Goal: Transaction & Acquisition: Purchase product/service

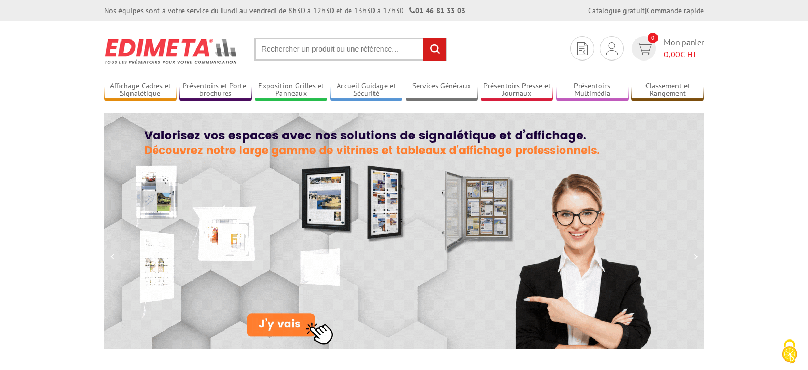
click at [288, 48] on input "text" at bounding box center [350, 49] width 193 height 23
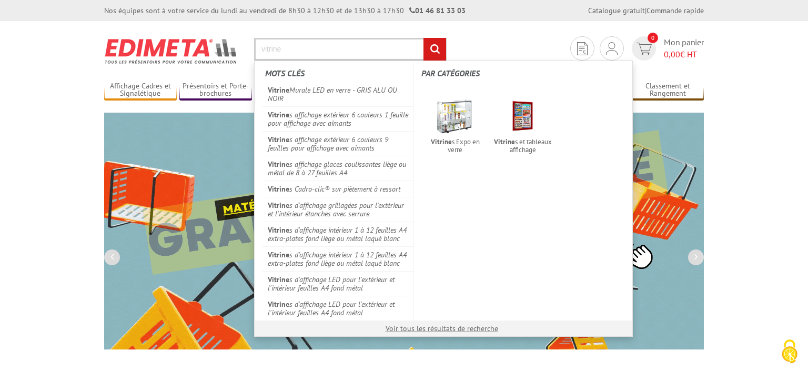
type input "vitrine"
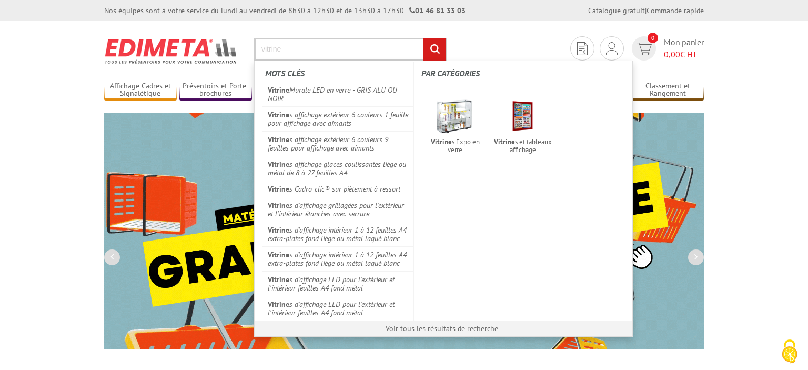
click at [423, 38] on input "rechercher" at bounding box center [434, 49] width 23 height 23
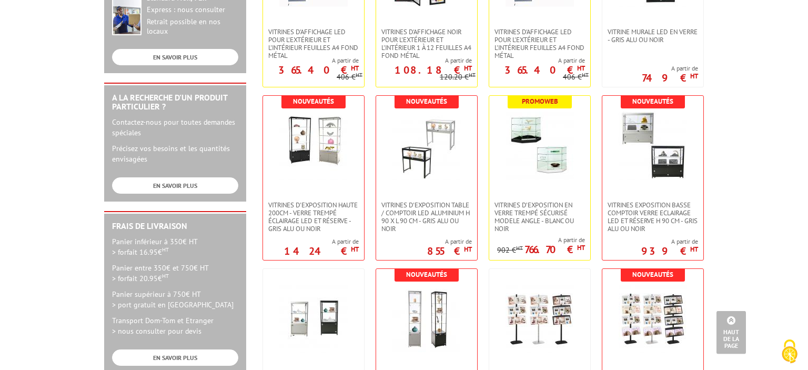
scroll to position [306, 0]
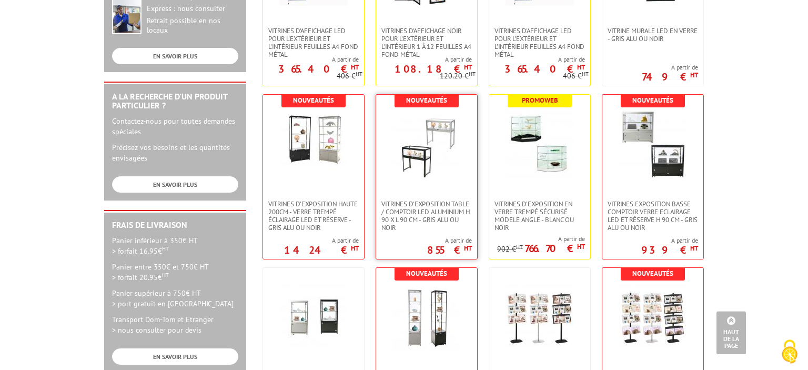
click at [418, 171] on img at bounding box center [426, 144] width 68 height 68
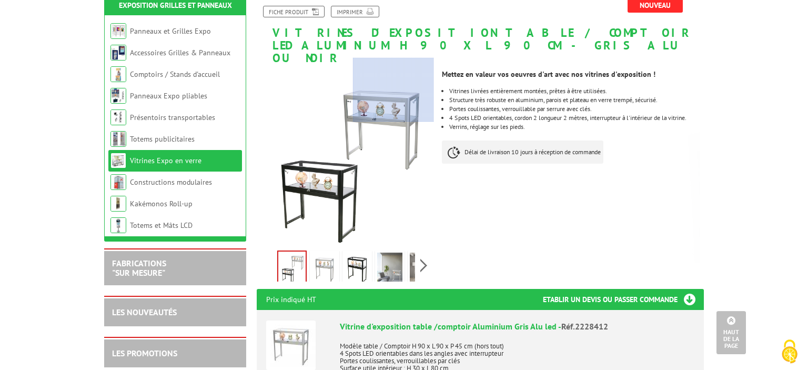
scroll to position [65, 0]
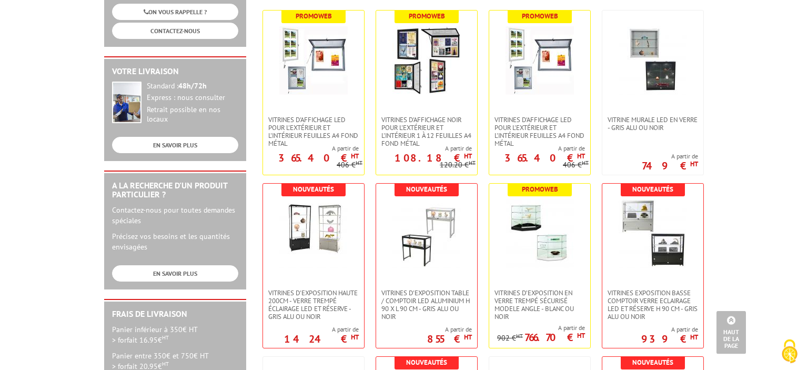
scroll to position [186, 0]
